Goal: Transaction & Acquisition: Purchase product/service

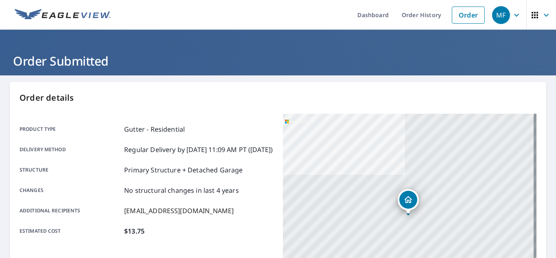
click at [467, 20] on link "Order" at bounding box center [468, 15] width 33 height 17
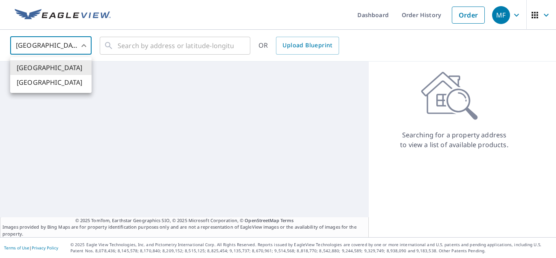
click at [52, 47] on body "MF MF Dashboard Order History Order MF United States [GEOGRAPHIC_DATA] ​ ​ OR U…" at bounding box center [278, 129] width 556 height 258
click at [47, 84] on li "[GEOGRAPHIC_DATA]" at bounding box center [50, 82] width 81 height 15
type input "CA"
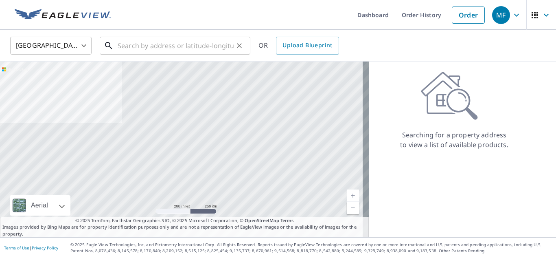
click at [143, 50] on input "text" at bounding box center [176, 45] width 116 height 23
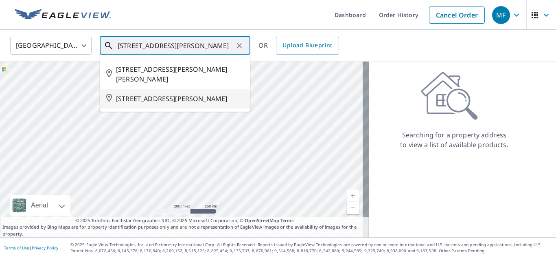
click at [161, 97] on li "[STREET_ADDRESS][PERSON_NAME]" at bounding box center [175, 99] width 151 height 20
type input "[STREET_ADDRESS][PERSON_NAME]"
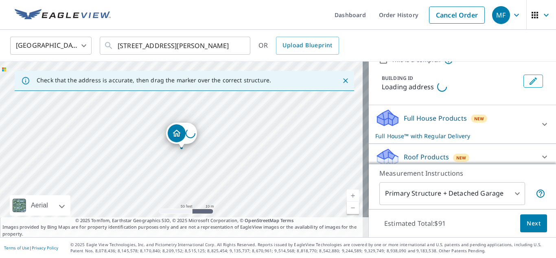
scroll to position [41, 0]
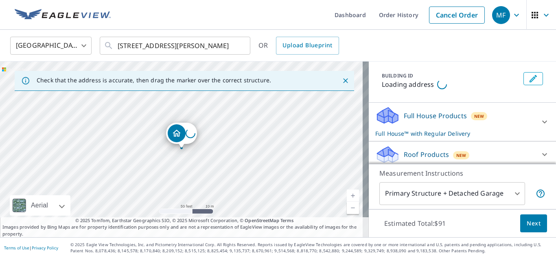
click at [419, 149] on div "Roof Products New" at bounding box center [455, 154] width 160 height 19
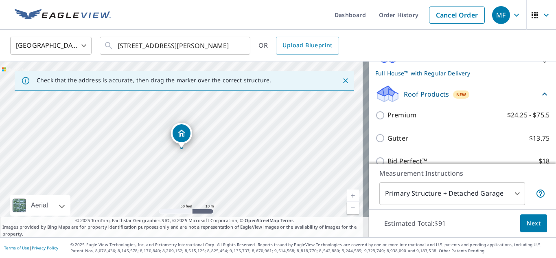
scroll to position [122, 0]
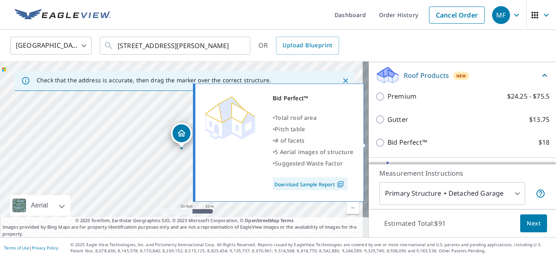
click at [375, 145] on input "Bid Perfect™ $18" at bounding box center [381, 143] width 12 height 10
checkbox input "true"
checkbox input "false"
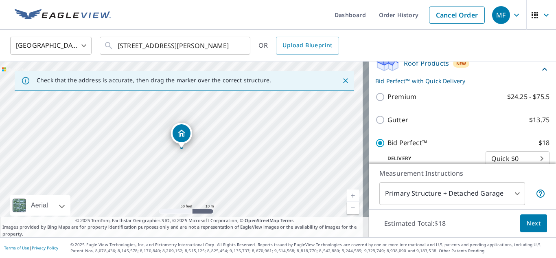
click at [535, 223] on button "Next" at bounding box center [533, 223] width 27 height 18
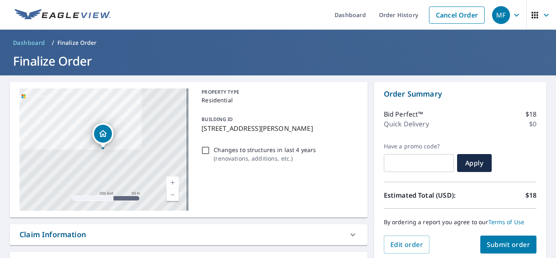
click at [500, 246] on span "Submit order" at bounding box center [509, 244] width 44 height 9
checkbox input "true"
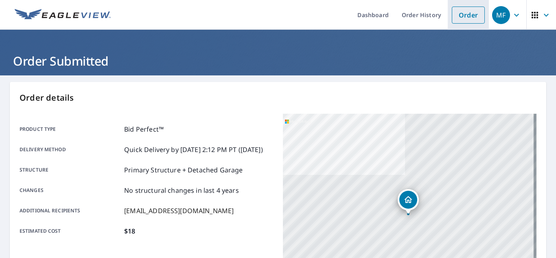
click at [459, 22] on link "Order" at bounding box center [468, 15] width 33 height 17
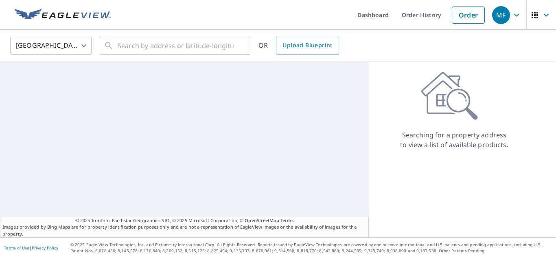
click at [71, 52] on body "MF MF Dashboard Order History Order MF United States [GEOGRAPHIC_DATA] ​ ​ OR U…" at bounding box center [278, 129] width 556 height 258
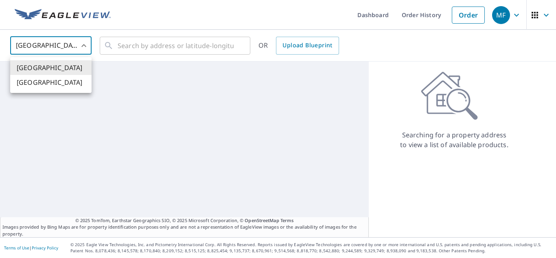
drag, startPoint x: 53, startPoint y: 87, endPoint x: 143, endPoint y: 61, distance: 93.9
click at [53, 86] on li "[GEOGRAPHIC_DATA]" at bounding box center [50, 82] width 81 height 15
type input "CA"
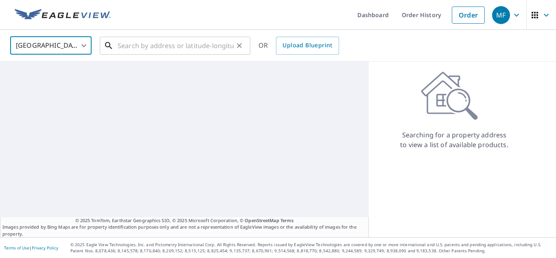
click at [158, 43] on input "text" at bounding box center [176, 45] width 116 height 23
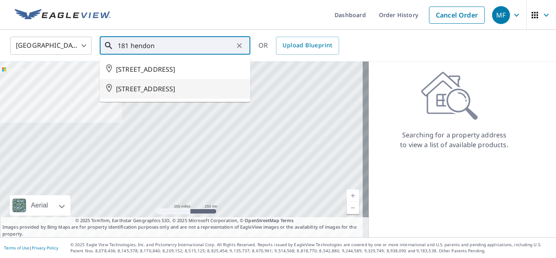
click at [179, 94] on span "[STREET_ADDRESS]" at bounding box center [180, 89] width 128 height 10
type input "[STREET_ADDRESS]"
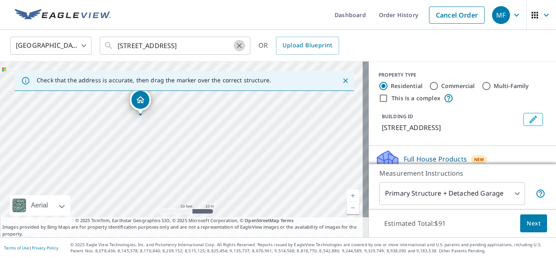
click at [239, 48] on icon "Clear" at bounding box center [239, 46] width 8 height 8
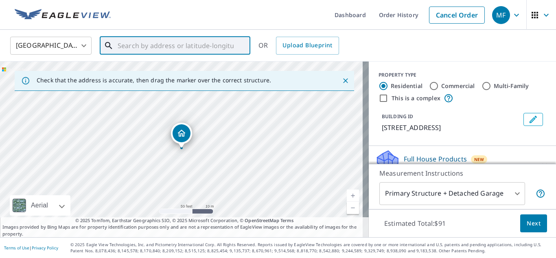
click at [125, 46] on input "text" at bounding box center [176, 45] width 116 height 23
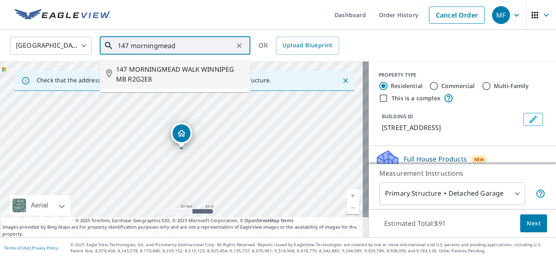
click at [153, 69] on span "147 MORNINGMEAD WALK WINNIPEG MB R2G2E8" at bounding box center [180, 74] width 128 height 20
type input "147 MORNINGMEAD WALK WINNIPEG MB R2G2E8"
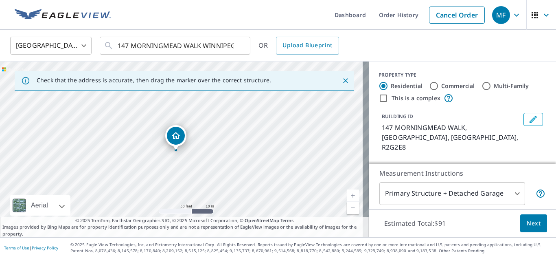
drag, startPoint x: 182, startPoint y: 136, endPoint x: 264, endPoint y: 134, distance: 82.3
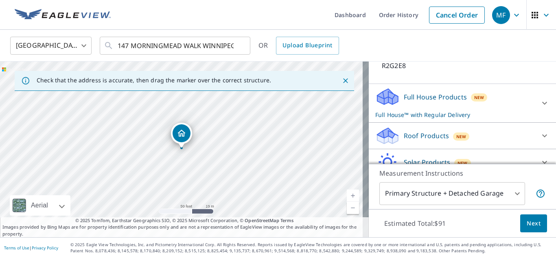
click at [434, 131] on p "Roof Products" at bounding box center [426, 136] width 45 height 10
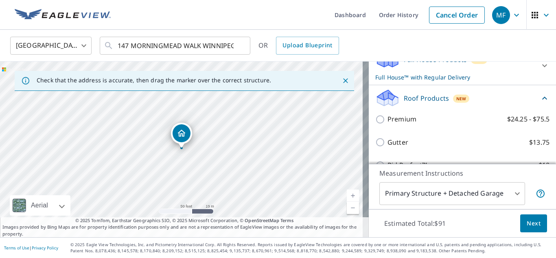
scroll to position [122, 0]
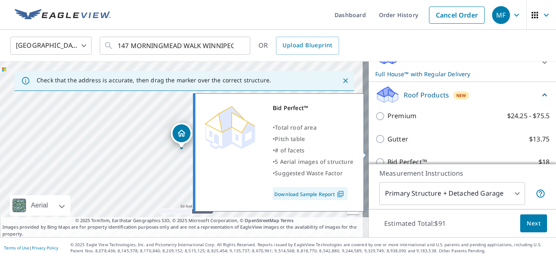
click at [375, 157] on input "Bid Perfect™ $18" at bounding box center [381, 162] width 12 height 10
checkbox input "true"
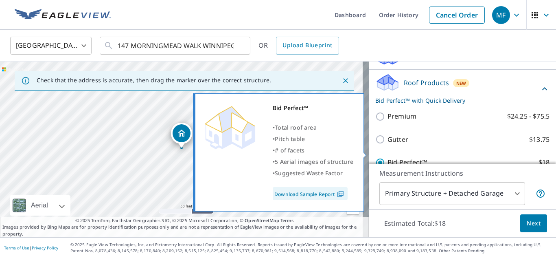
checkbox input "false"
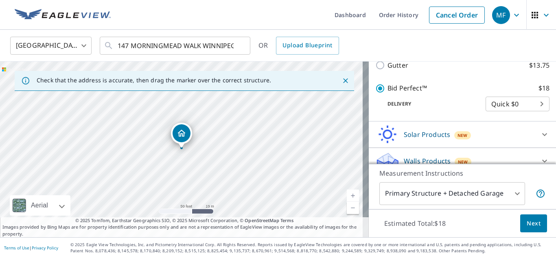
scroll to position [197, 0]
click at [530, 225] on span "Next" at bounding box center [534, 223] width 14 height 10
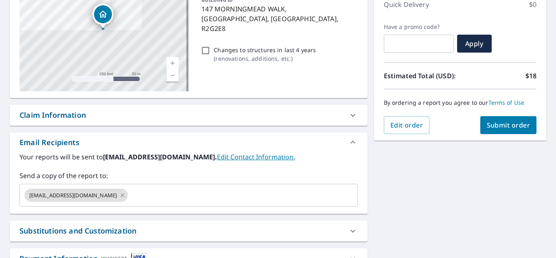
scroll to position [122, 0]
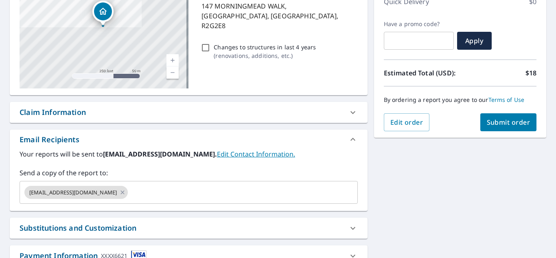
click at [504, 128] on button "Submit order" at bounding box center [508, 122] width 57 height 18
checkbox input "true"
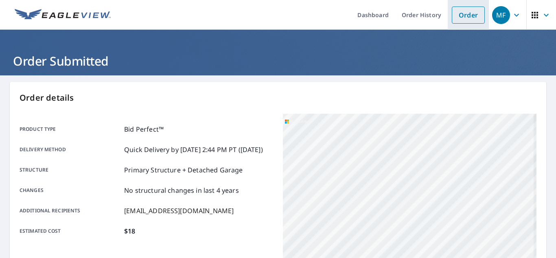
click at [456, 14] on link "Order" at bounding box center [468, 15] width 33 height 17
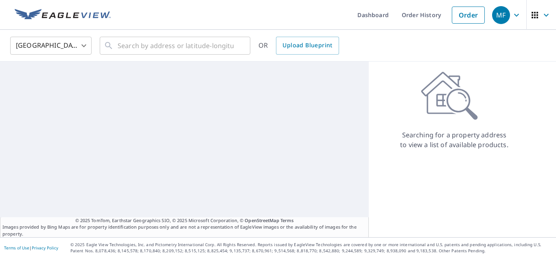
click at [68, 48] on body "MF MF Dashboard Order History Order MF United States [GEOGRAPHIC_DATA] ​ ​ OR U…" at bounding box center [278, 129] width 556 height 258
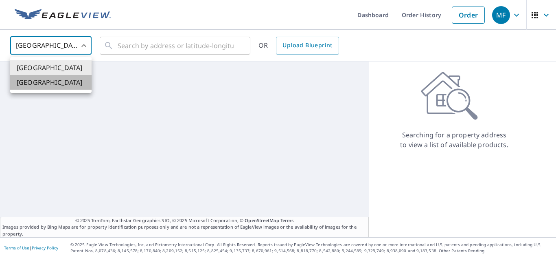
click at [53, 85] on li "[GEOGRAPHIC_DATA]" at bounding box center [50, 82] width 81 height 15
type input "CA"
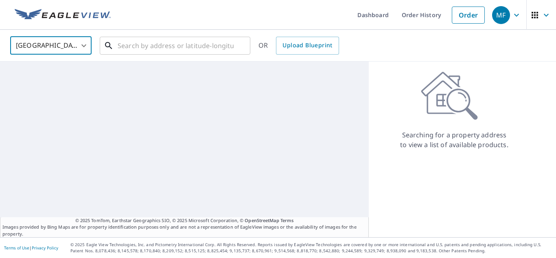
click at [126, 45] on input "text" at bounding box center [176, 45] width 116 height 23
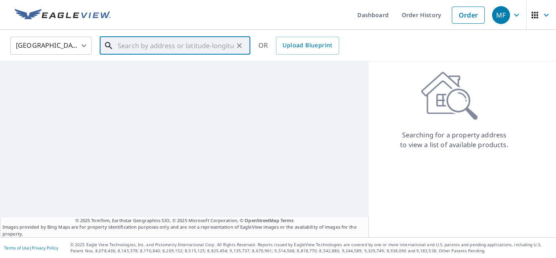
click at [126, 44] on input "text" at bounding box center [176, 45] width 116 height 23
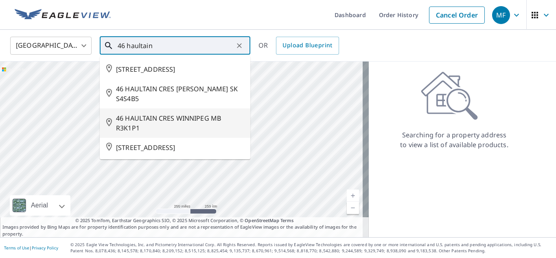
click at [159, 122] on span "46 HAULTAIN CRES WINNIPEG MB R3K1P1" at bounding box center [180, 123] width 128 height 20
type input "46 HAULTAIN CRES WINNIPEG MB R3K1P1"
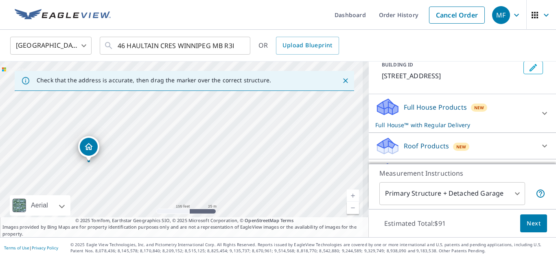
scroll to position [81, 0]
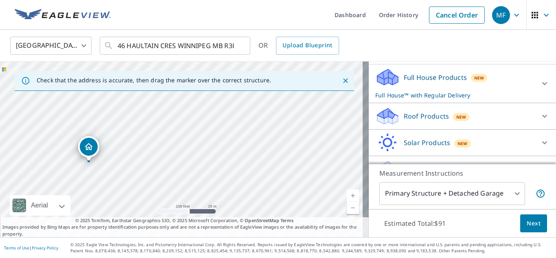
click at [453, 121] on div "New" at bounding box center [461, 117] width 17 height 8
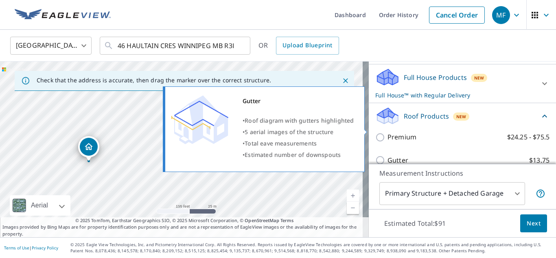
scroll to position [122, 0]
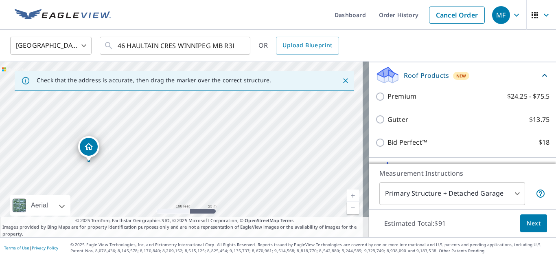
click at [375, 124] on input "Gutter $13.75" at bounding box center [381, 119] width 12 height 10
checkbox input "true"
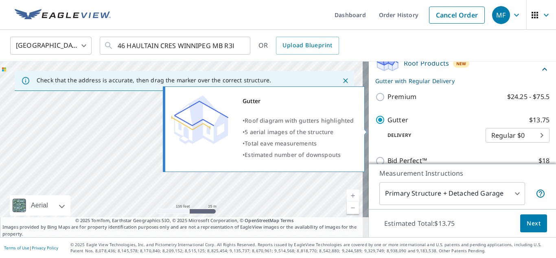
checkbox input "false"
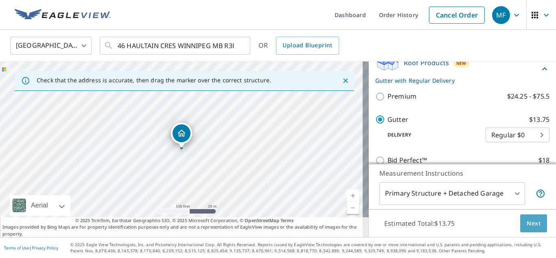
click at [534, 224] on span "Next" at bounding box center [534, 223] width 14 height 10
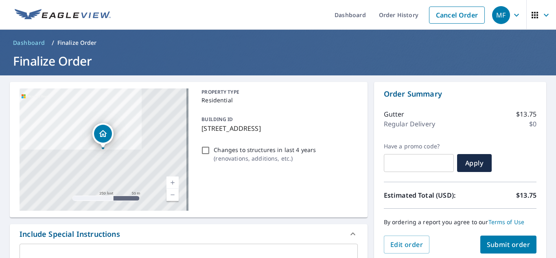
click at [495, 244] on span "Submit order" at bounding box center [509, 244] width 44 height 9
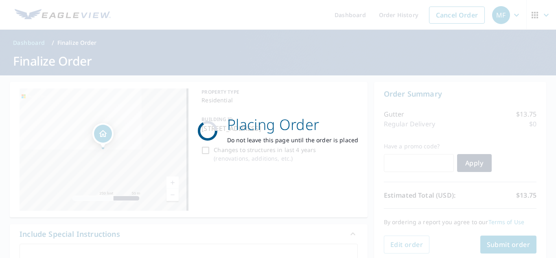
checkbox input "true"
